Goal: Information Seeking & Learning: Learn about a topic

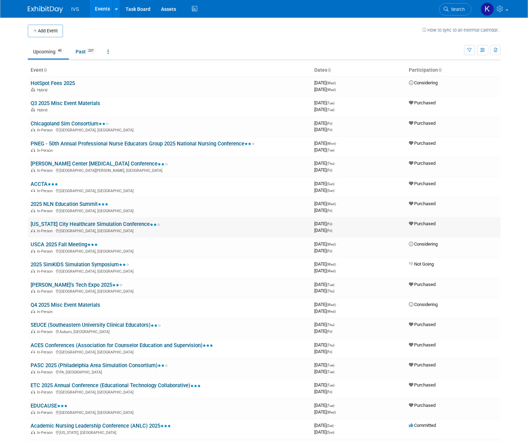
click at [69, 223] on link "[US_STATE] City Healthcare Simulation Conference" at bounding box center [96, 224] width 130 height 6
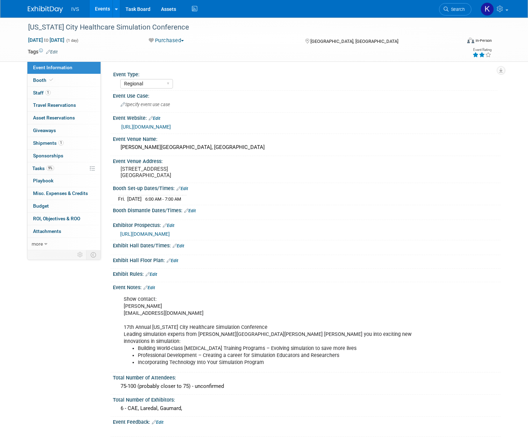
select select "Regional"
click at [174, 30] on div "[US_STATE] City Healthcare Simulation Conference" at bounding box center [239, 27] width 427 height 13
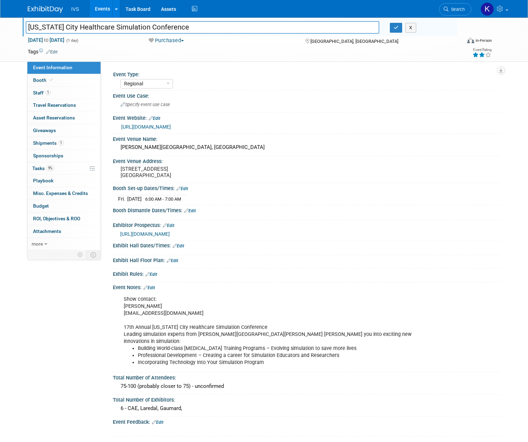
drag, startPoint x: 176, startPoint y: 30, endPoint x: 21, endPoint y: 25, distance: 154.5
click at [21, 25] on div "[US_STATE] City Healthcare Simulation Conference" at bounding box center [202, 28] width 364 height 11
click at [243, 146] on div "Regnier Center, Johnson County Community College" at bounding box center [306, 147] width 377 height 11
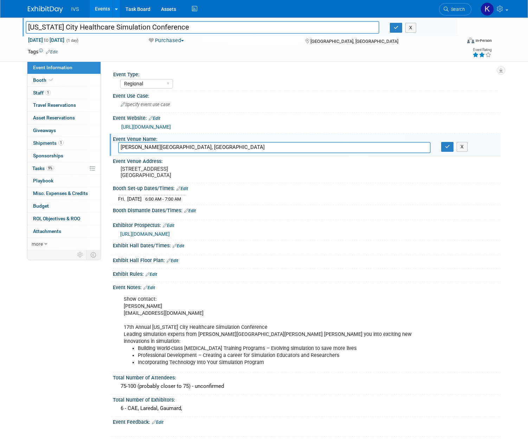
drag, startPoint x: 243, startPoint y: 146, endPoint x: 119, endPoint y: 151, distance: 123.9
click at [119, 151] on input "Regnier Center, Johnson County Community College" at bounding box center [274, 147] width 313 height 11
click at [171, 125] on link "https://www.jccc.edu/conferences/healthcare-simulation-conference/" at bounding box center [146, 127] width 50 height 6
click at [94, 13] on link "Events" at bounding box center [103, 9] width 26 height 18
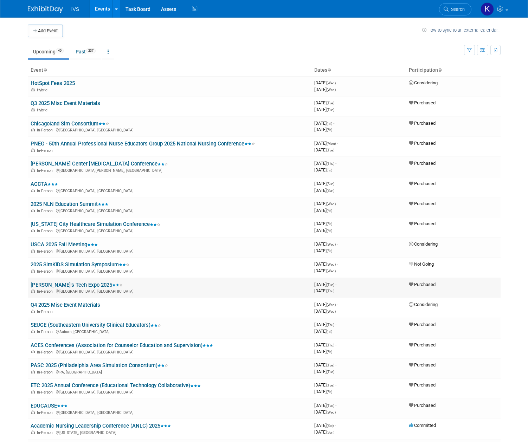
click at [69, 285] on link "[PERSON_NAME]'s Tech Expo 2025" at bounding box center [77, 285] width 92 height 6
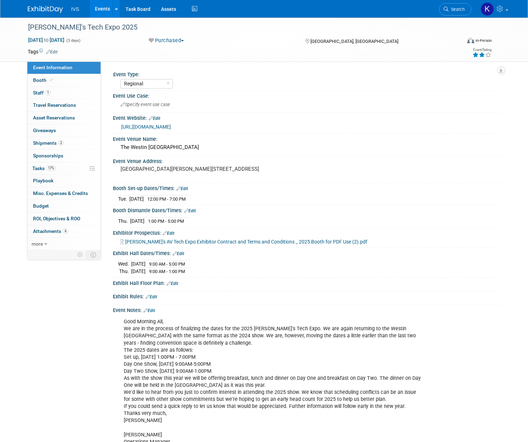
select select "Regional"
drag, startPoint x: 101, startPoint y: 23, endPoint x: 28, endPoint y: 26, distance: 72.9
click at [28, 26] on div "[PERSON_NAME]'s Tech Expo 2025" at bounding box center [239, 27] width 427 height 13
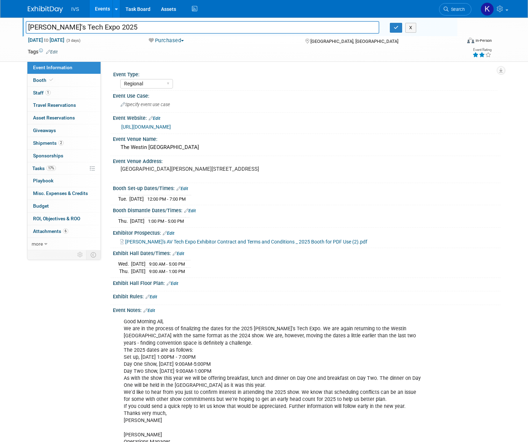
click at [98, 23] on input "[PERSON_NAME]'s Tech Expo 2025" at bounding box center [203, 27] width 354 height 12
click at [183, 149] on div "The Westin Nova Scotian" at bounding box center [306, 147] width 377 height 11
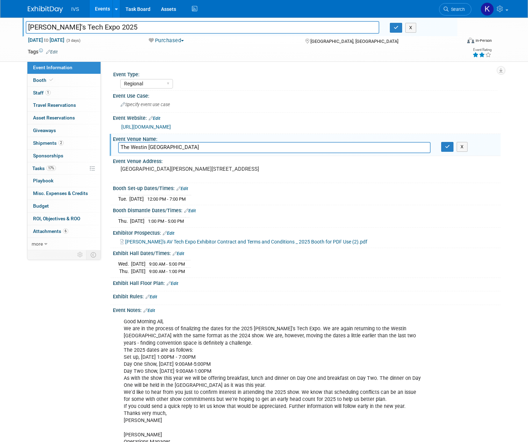
drag, startPoint x: 183, startPoint y: 149, endPoint x: 120, endPoint y: 150, distance: 63.3
click at [120, 150] on input "The Westin Nova Scotian" at bounding box center [274, 147] width 313 height 11
click at [170, 129] on link "https://ivansav.com/tech-expo" at bounding box center [146, 127] width 50 height 6
click at [98, 10] on link "Events" at bounding box center [103, 9] width 26 height 18
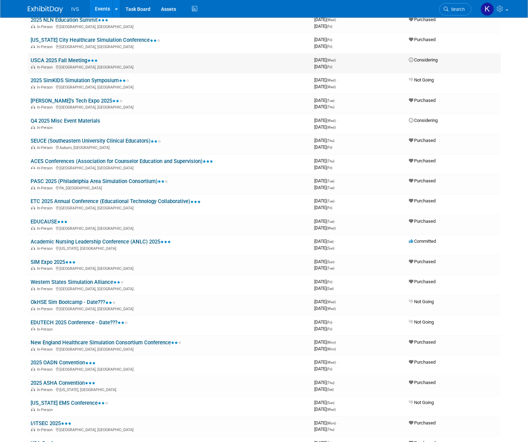
scroll to position [187, 0]
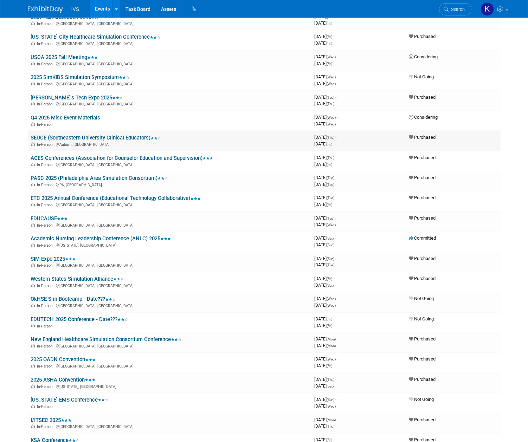
click at [120, 139] on link "SEUCE (Southeastern University Clinical Educators)" at bounding box center [96, 138] width 130 height 6
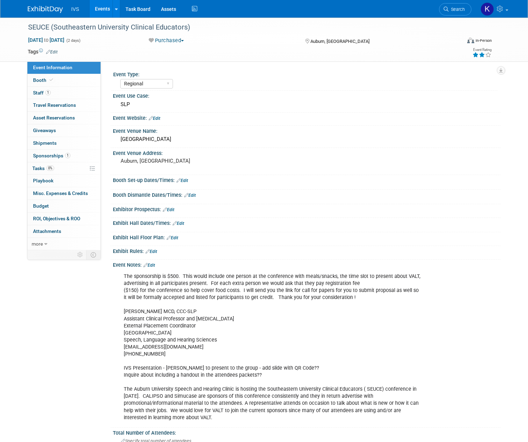
select select "Regional"
click at [148, 29] on div "SEUCE (Southeastern University Clinical Educators)" at bounding box center [239, 27] width 427 height 13
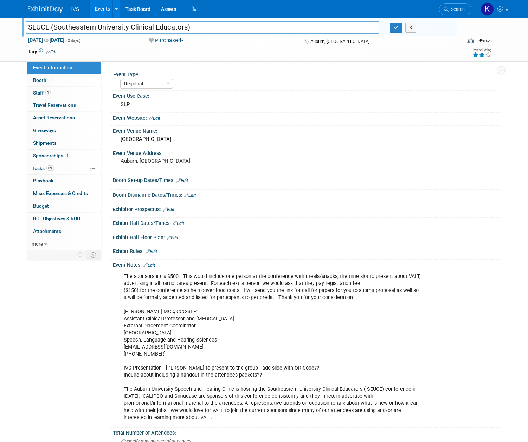
drag, startPoint x: 202, startPoint y: 27, endPoint x: 24, endPoint y: 27, distance: 178.7
click at [24, 27] on div "SEUCE (Southeastern University Clinical Educators)" at bounding box center [202, 28] width 364 height 11
click at [197, 283] on div "The sponsorship is $500. This would include one person at the conference with m…" at bounding box center [272, 347] width 307 height 155
drag, startPoint x: 163, startPoint y: 141, endPoint x: 115, endPoint y: 140, distance: 48.2
click at [115, 140] on div "Auburn University" at bounding box center [307, 140] width 388 height 12
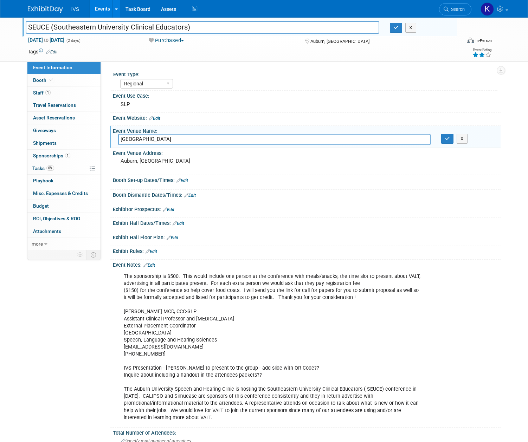
click at [187, 27] on input "SEUCE (Southeastern University Clinical Educators)" at bounding box center [203, 27] width 354 height 12
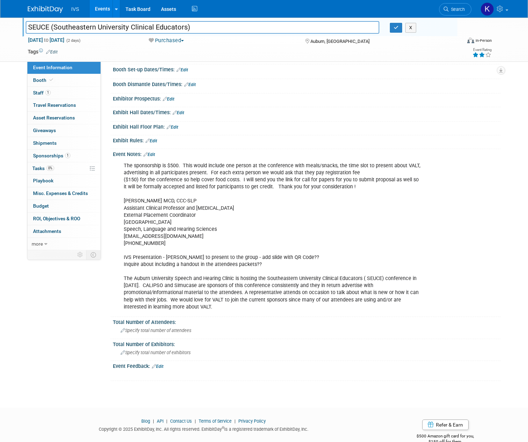
scroll to position [126, 0]
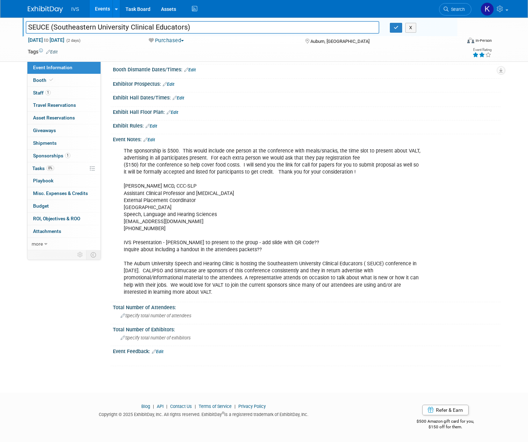
click at [109, 9] on link "Events" at bounding box center [103, 9] width 26 height 18
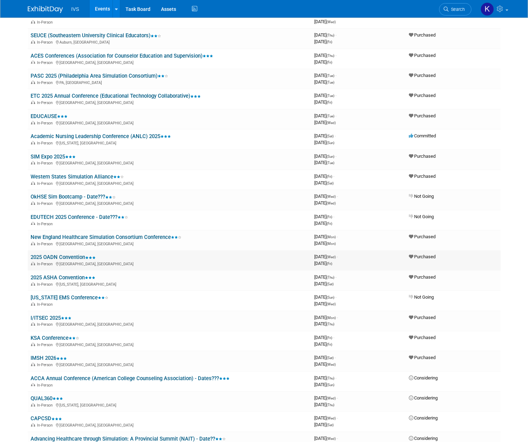
scroll to position [243, 0]
